Goal: Transaction & Acquisition: Purchase product/service

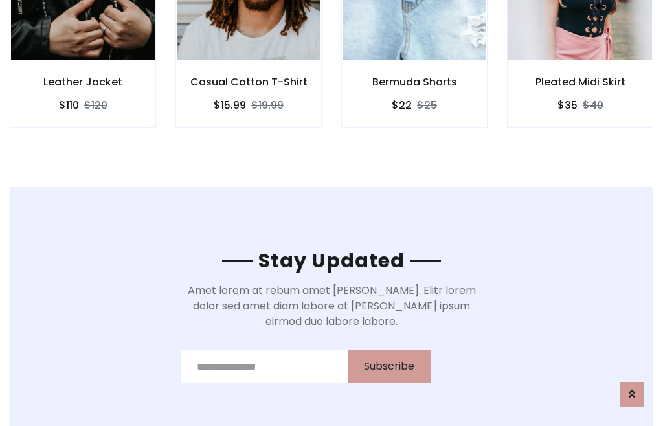
scroll to position [1950, 0]
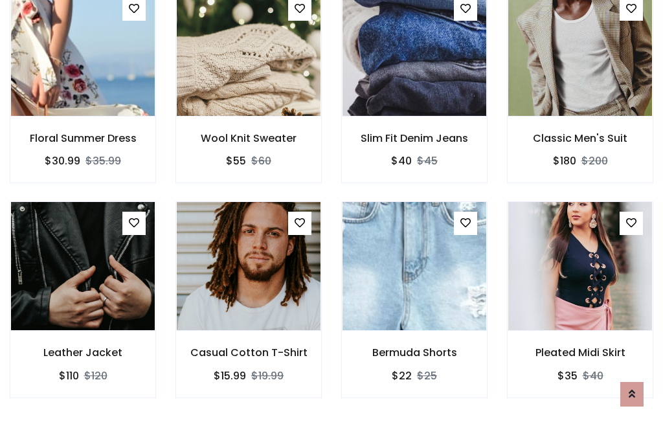
click at [332, 212] on div "Bermuda Shorts $22 $25" at bounding box center [415, 308] width 166 height 214
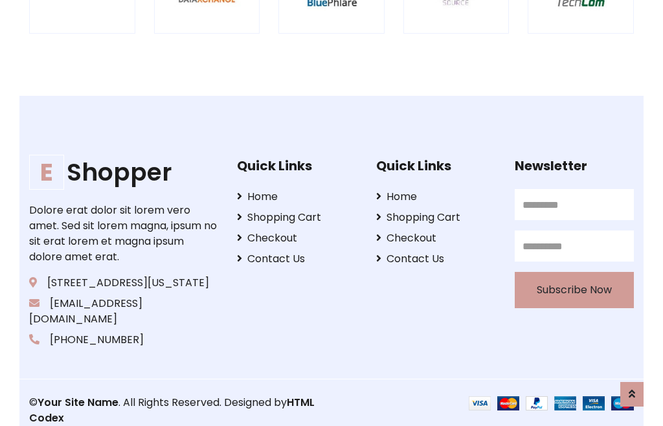
scroll to position [2465, 0]
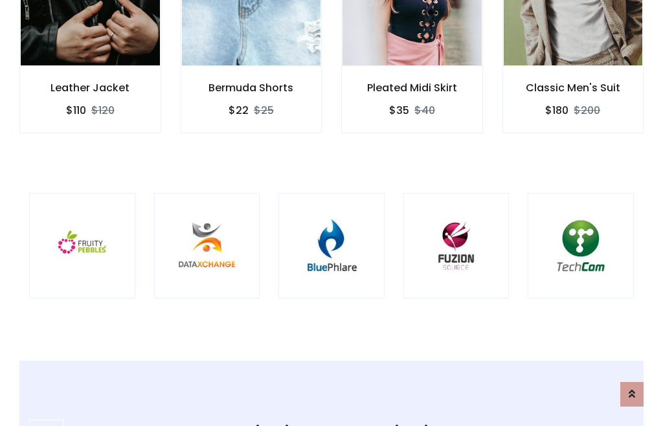
click at [332, 213] on img at bounding box center [332, 246] width 74 height 74
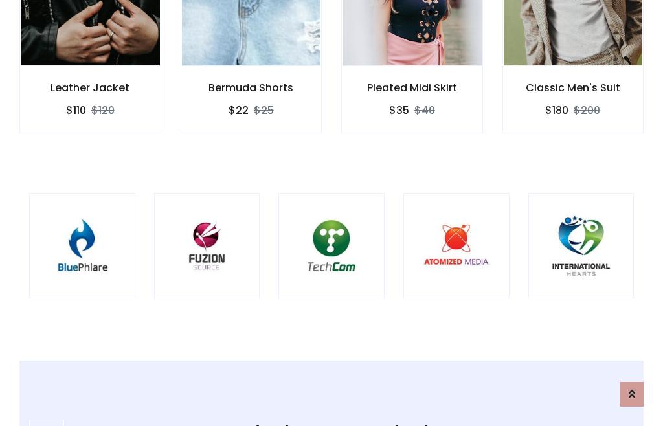
click at [332, 213] on img at bounding box center [332, 246] width 74 height 74
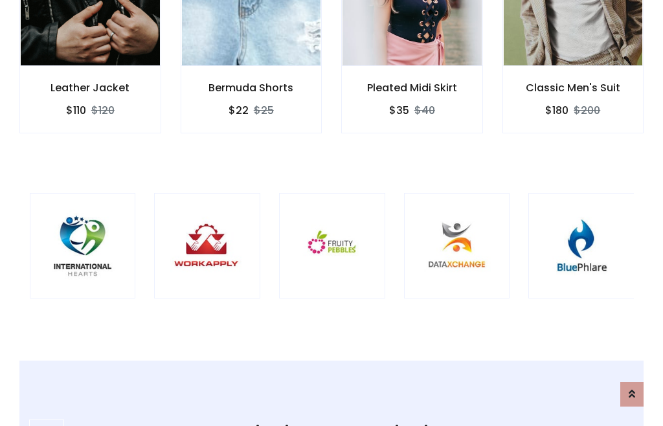
click at [332, 213] on img at bounding box center [332, 246] width 74 height 74
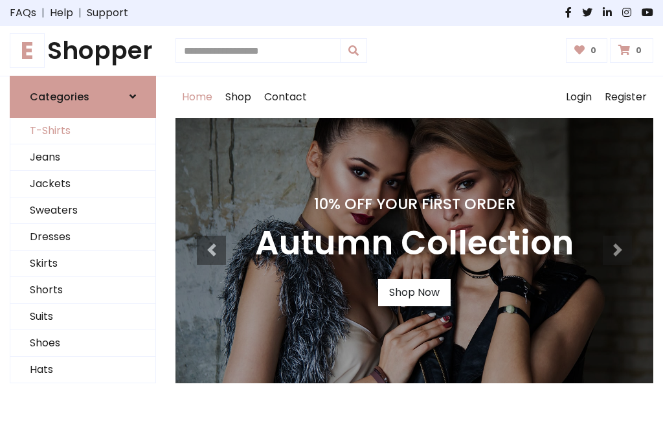
click at [83, 131] on link "T-Shirts" at bounding box center [82, 131] width 145 height 27
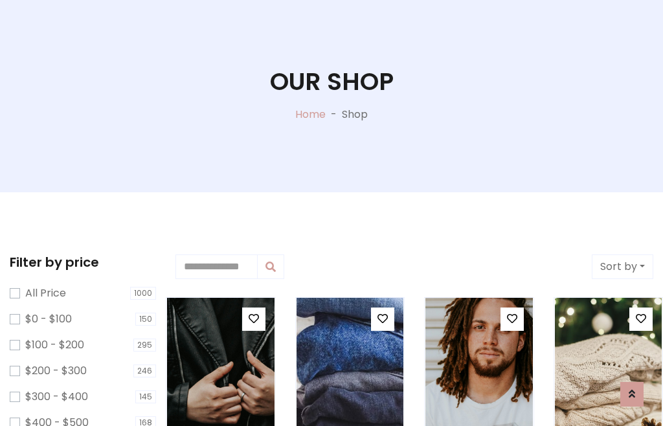
scroll to position [66, 0]
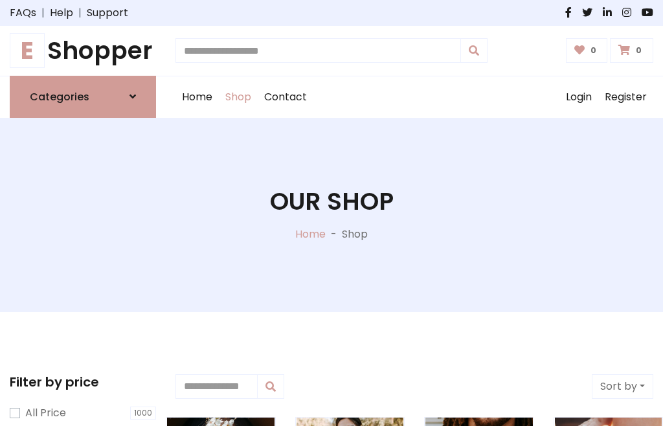
click at [83, 51] on h1 "E Shopper" at bounding box center [83, 50] width 146 height 29
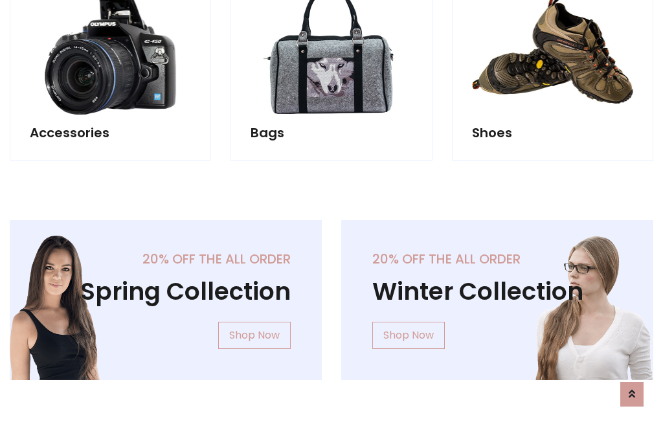
scroll to position [1258, 0]
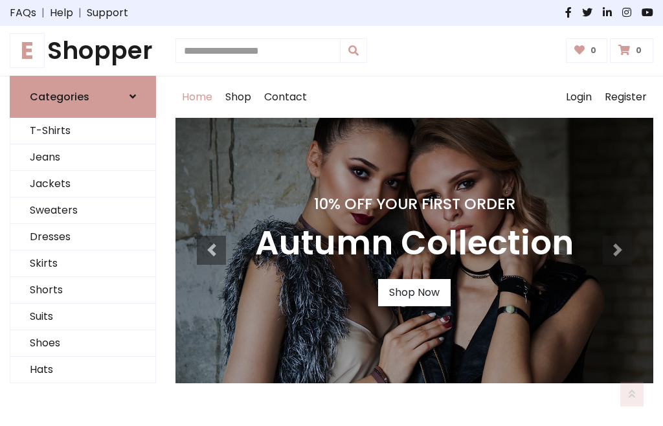
scroll to position [425, 0]
